Goal: Find contact information

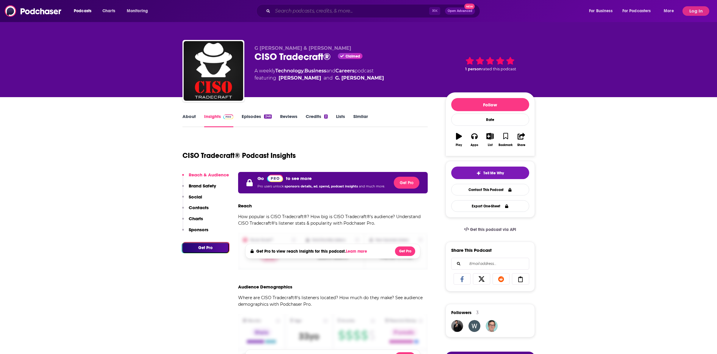
click at [291, 10] on input "Search podcasts, credits, & more..." at bounding box center [351, 11] width 157 height 10
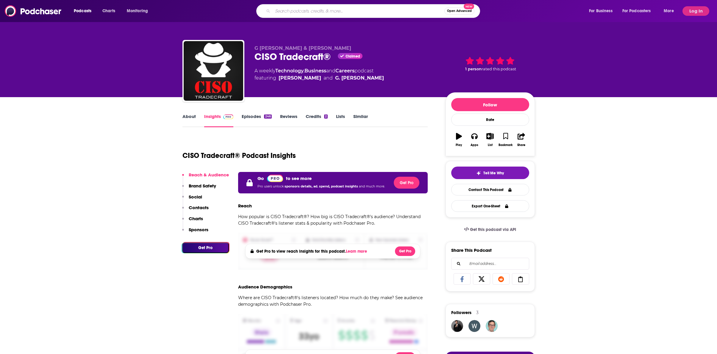
paste input "Clockwise"
type input "Clockwise"
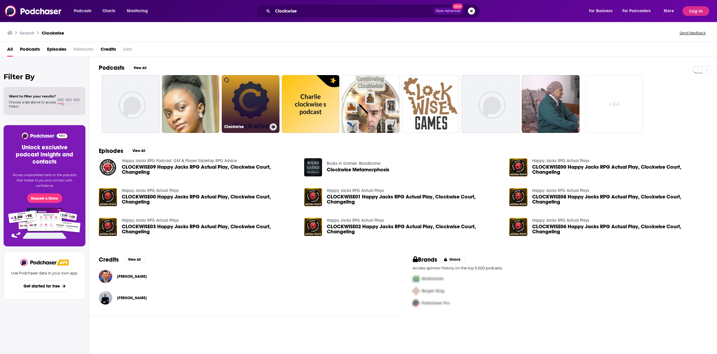
click at [246, 98] on link "Clockwise" at bounding box center [251, 104] width 58 height 58
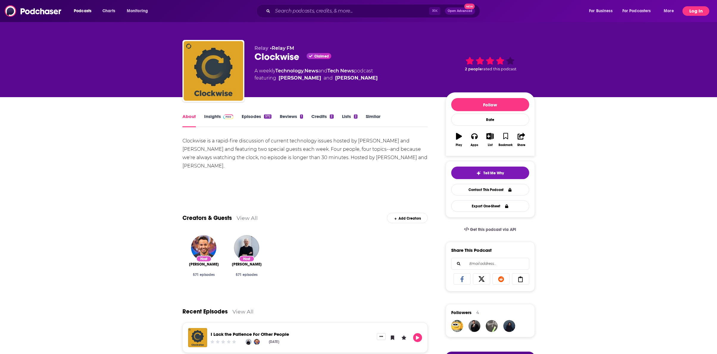
click at [692, 11] on button "Log In" at bounding box center [696, 11] width 27 height 10
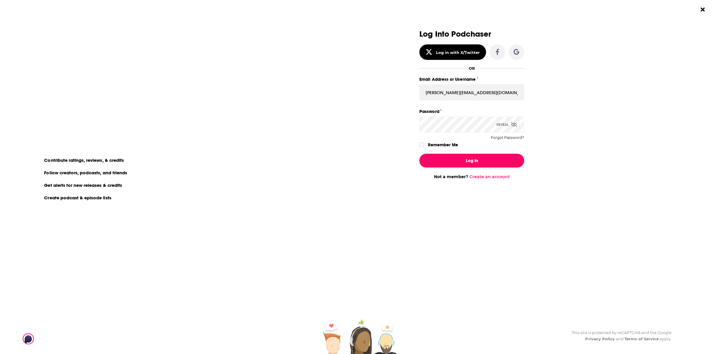
click at [473, 163] on button "Log In" at bounding box center [471, 161] width 105 height 14
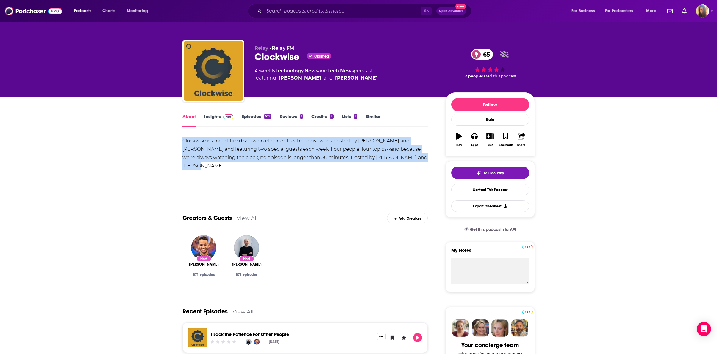
drag, startPoint x: 207, startPoint y: 168, endPoint x: 182, endPoint y: 142, distance: 36.2
copy div "Clockwise is a rapid-fire discussion of current technology issues hosted by [PE…"
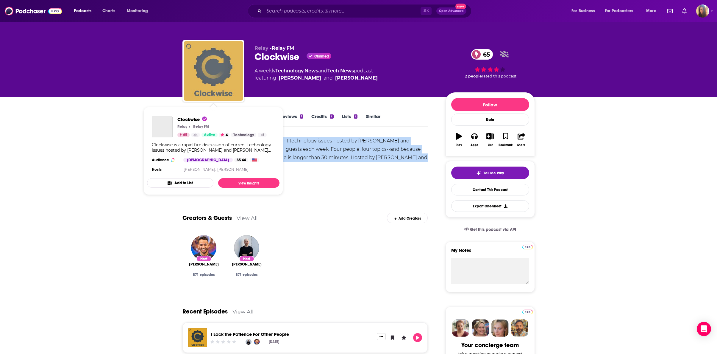
click at [216, 82] on img "Clockwise" at bounding box center [214, 71] width 60 height 60
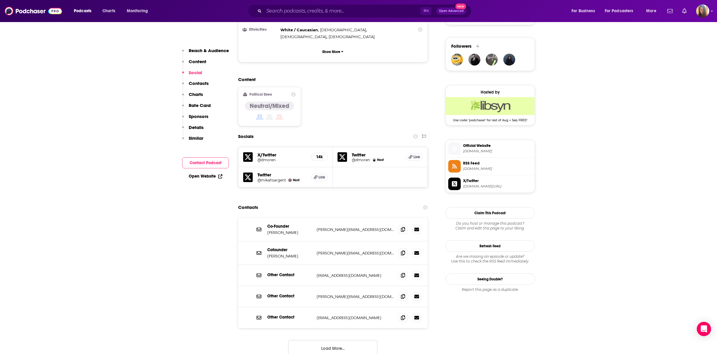
scroll to position [420, 0]
click at [405, 294] on icon at bounding box center [403, 296] width 4 height 5
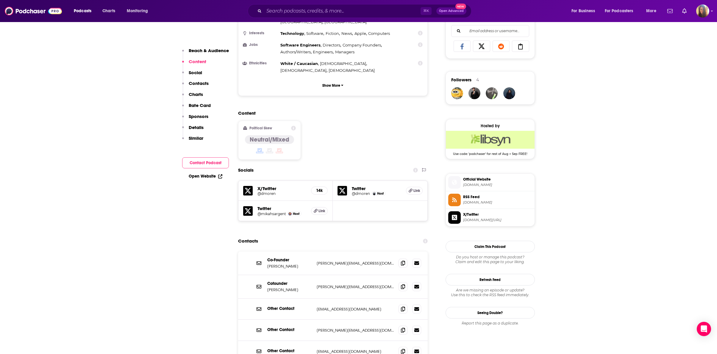
scroll to position [424, 0]
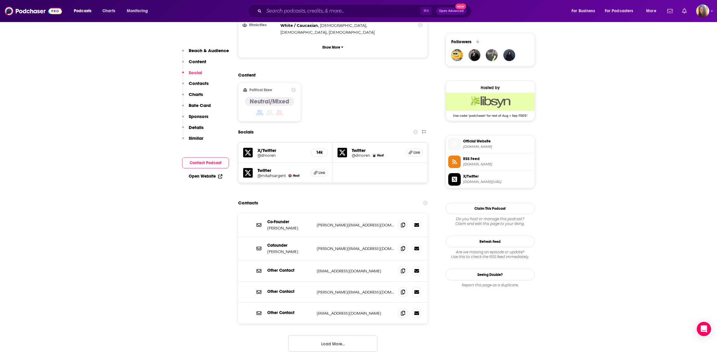
click at [327, 335] on button "Load More..." at bounding box center [332, 343] width 89 height 16
click at [403, 268] on icon at bounding box center [403, 270] width 4 height 5
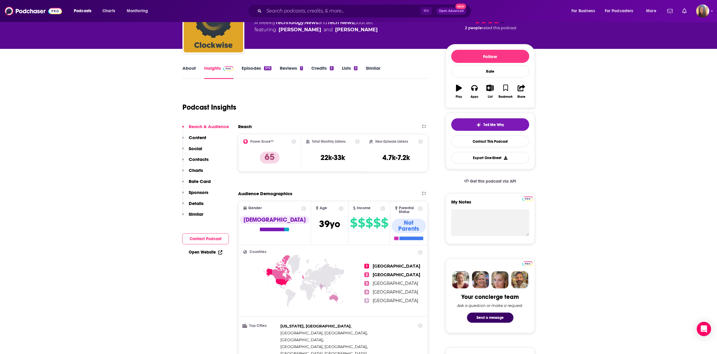
scroll to position [51, 0]
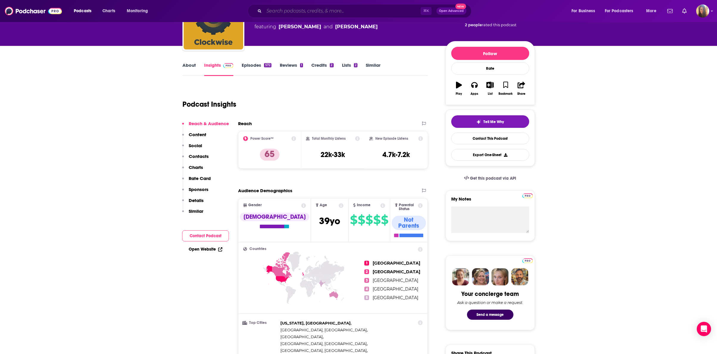
click at [286, 10] on input "Search podcasts, credits, & more..." at bounding box center [342, 11] width 157 height 10
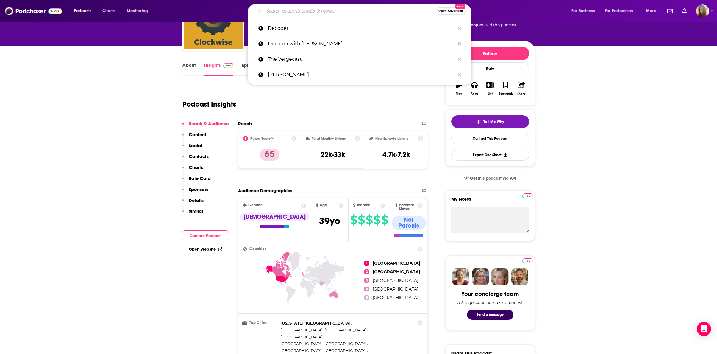
paste input "Cloud Security Podcast by Google"
type input "Cloud Security Podcast by Google"
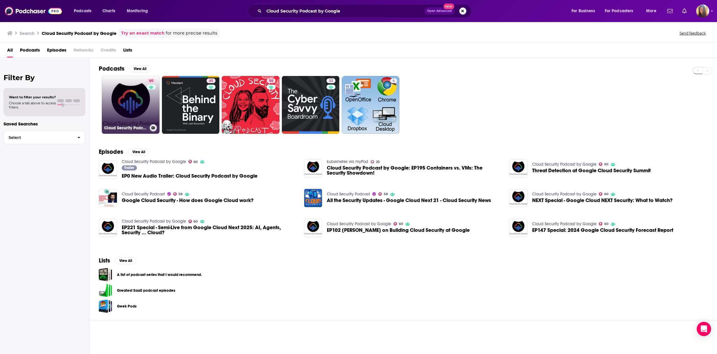
click at [144, 96] on link "60 Cloud Security Podcast by Google" at bounding box center [131, 105] width 58 height 58
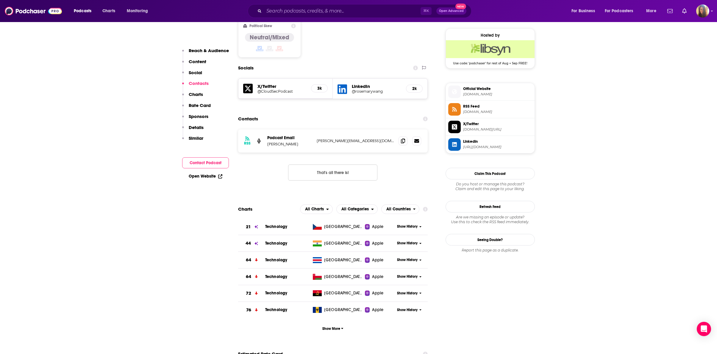
scroll to position [475, 0]
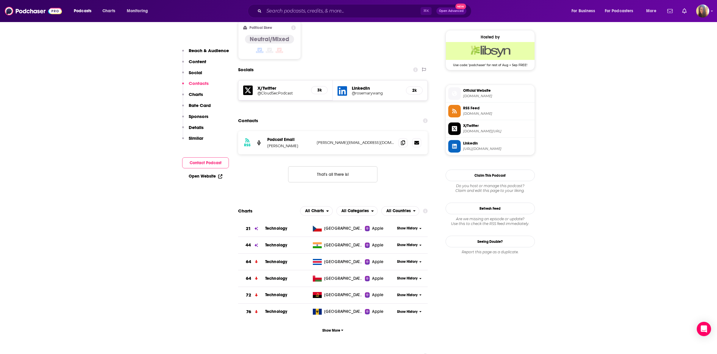
drag, startPoint x: 299, startPoint y: 123, endPoint x: 280, endPoint y: 123, distance: 18.5
click at [280, 143] on p "[PERSON_NAME]" at bounding box center [289, 145] width 45 height 5
copy p "Chuvakin"
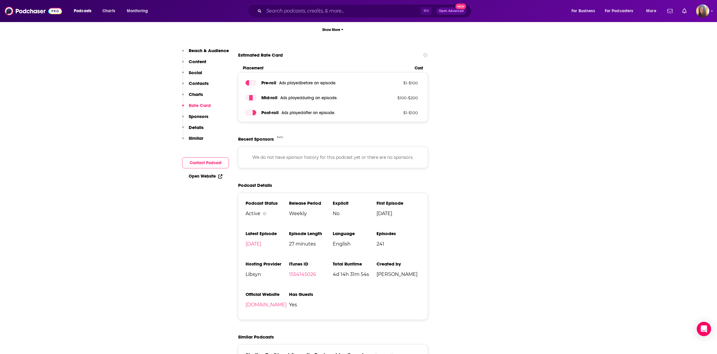
scroll to position [776, 0]
click at [301, 11] on input "Search podcasts, credits, & more..." at bounding box center [342, 11] width 157 height 10
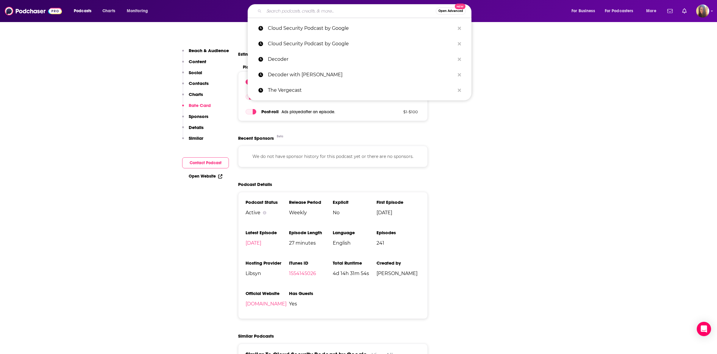
paste input "Cyber Security Headlines"
type input "Cyber Security Headlines"
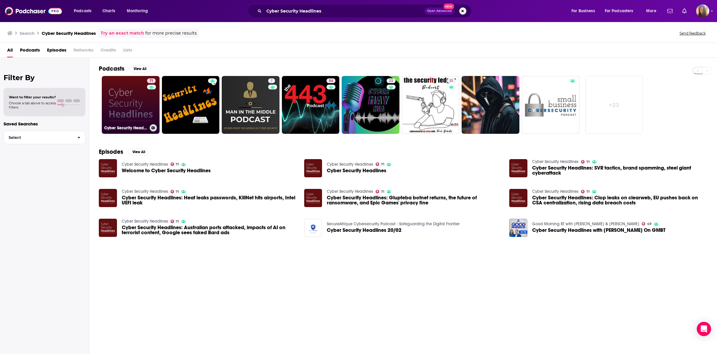
click at [128, 90] on link "71 Cyber Security Headlines" at bounding box center [131, 105] width 58 height 58
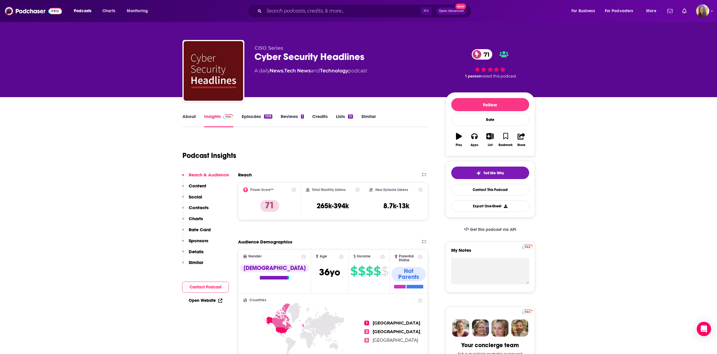
click at [199, 207] on p "Contacts" at bounding box center [199, 207] width 20 height 6
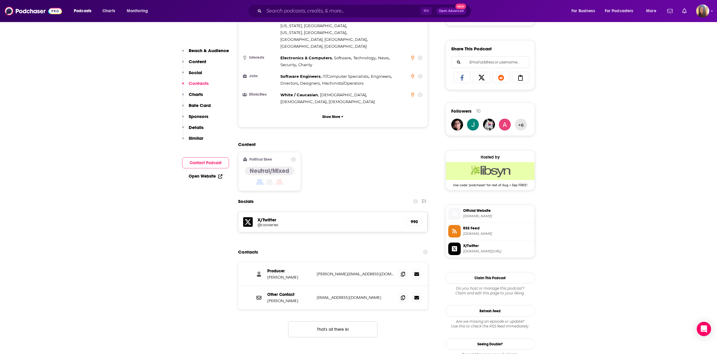
scroll to position [484, 0]
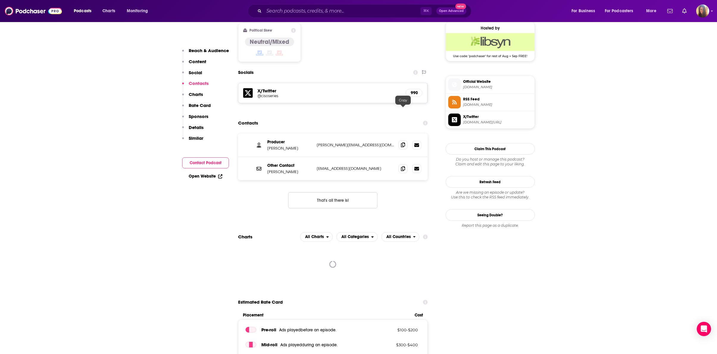
click at [402, 142] on icon at bounding box center [403, 144] width 4 height 5
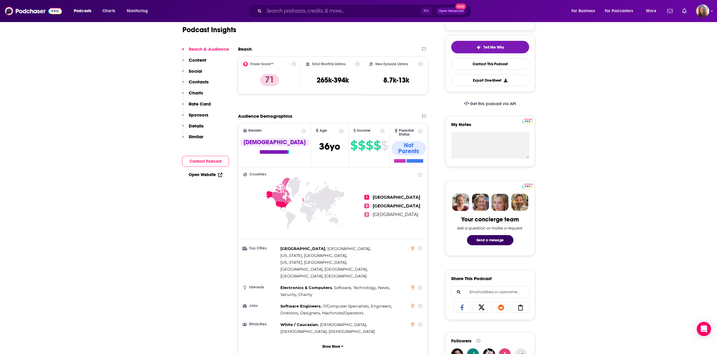
scroll to position [0, 0]
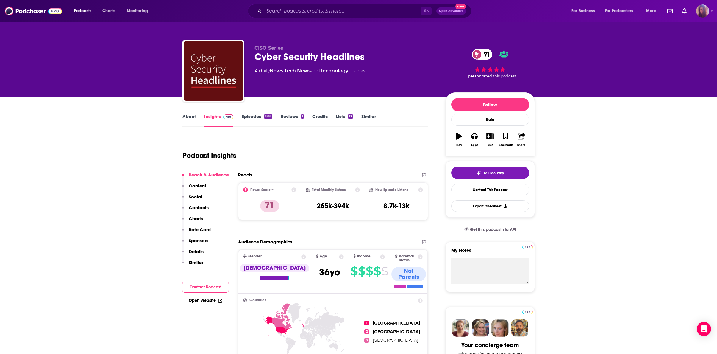
click at [706, 12] on img "Logged in as AHartman333" at bounding box center [702, 10] width 13 height 13
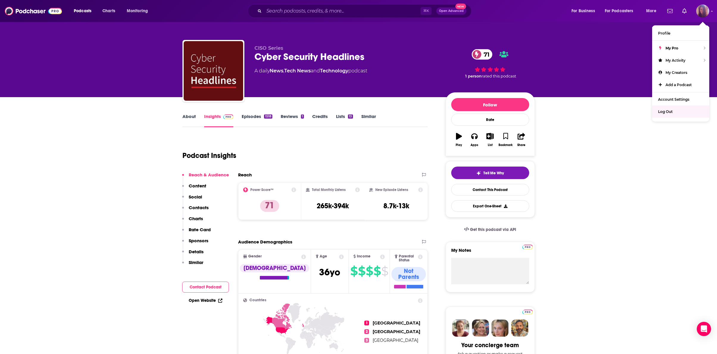
click at [669, 110] on span "Log Out" at bounding box center [665, 111] width 15 height 4
